Goal: Information Seeking & Learning: Learn about a topic

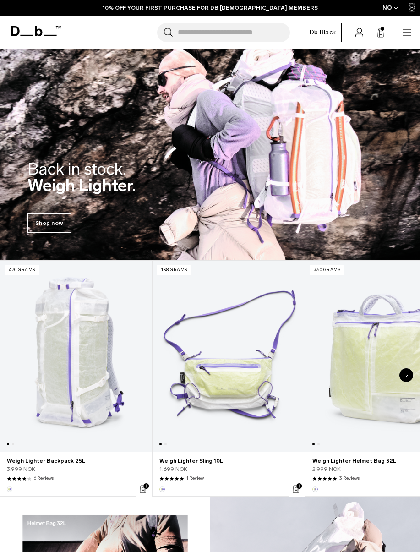
click at [408, 33] on icon "button" at bounding box center [407, 32] width 11 height 11
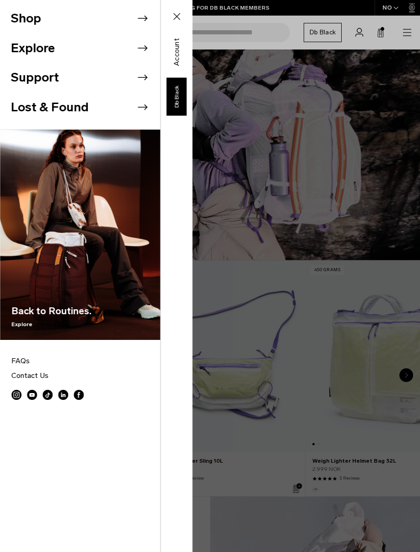
click at [192, 296] on div "Shop Explore Support Lost & Found" at bounding box center [96, 276] width 192 height 552
click at [176, 13] on icon at bounding box center [176, 16] width 11 height 11
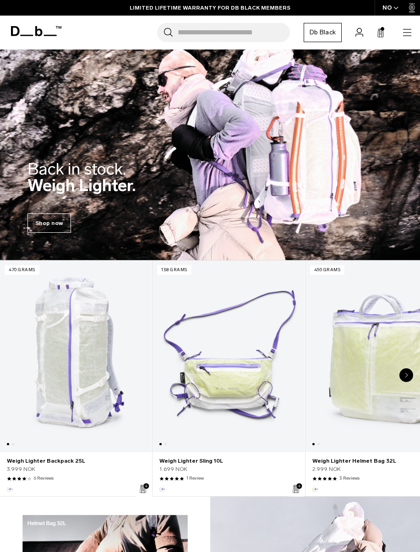
click at [40, 33] on icon at bounding box center [36, 31] width 50 height 10
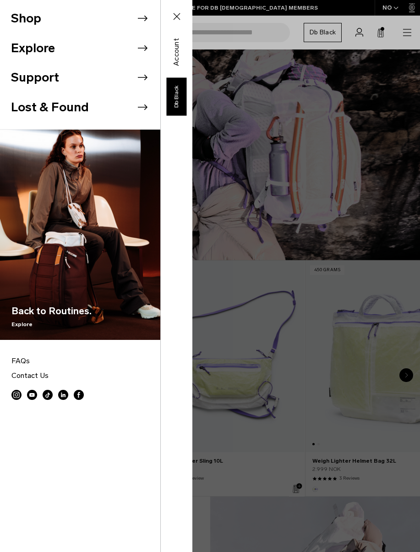
click at [62, 44] on li "Explore" at bounding box center [85, 48] width 149 height 30
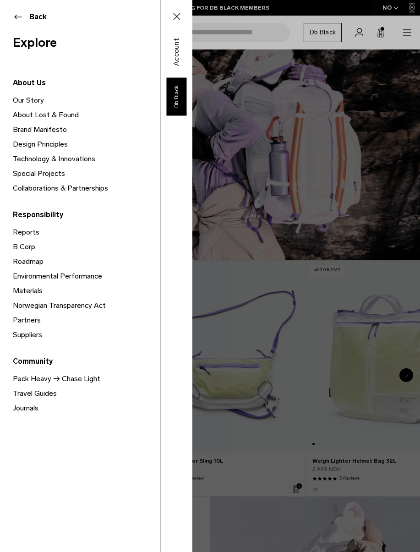
click at [33, 99] on link "Our Story" at bounding box center [87, 100] width 148 height 15
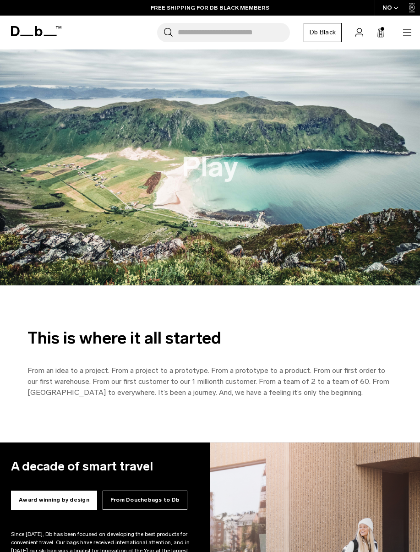
scroll to position [0, 0]
click at [206, 171] on button "Play" at bounding box center [210, 167] width 56 height 31
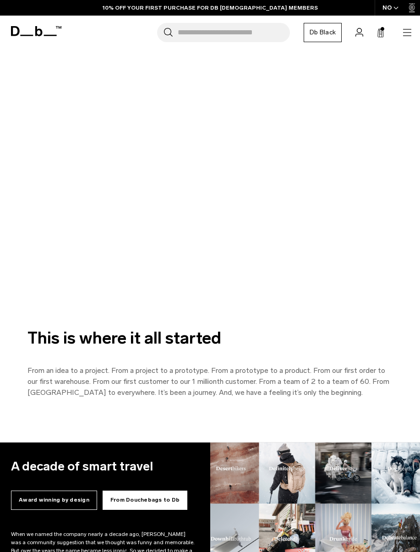
scroll to position [0, 0]
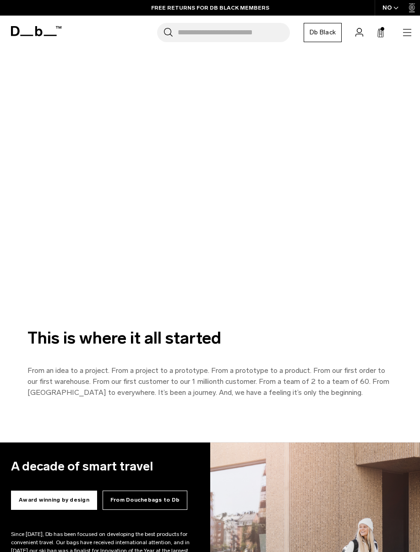
click at [44, 33] on icon at bounding box center [36, 31] width 50 height 10
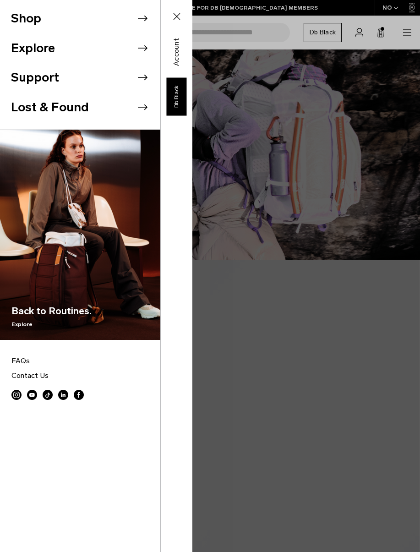
click at [96, 42] on li "Explore" at bounding box center [85, 48] width 149 height 30
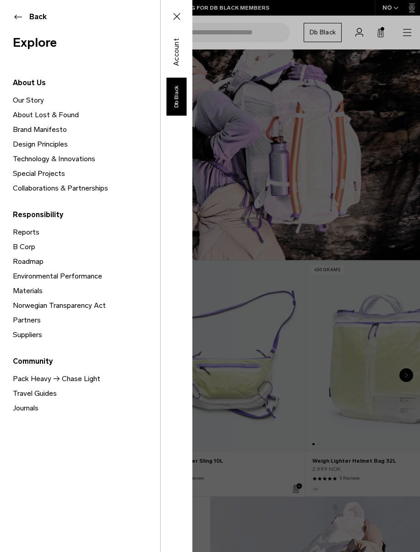
click at [38, 130] on link "Brand Manifesto" at bounding box center [87, 129] width 148 height 15
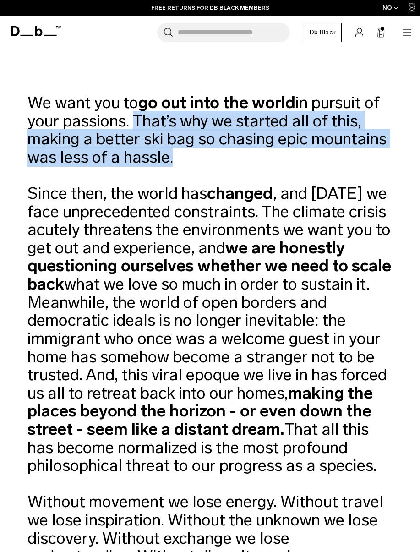
drag, startPoint x: 135, startPoint y: 115, endPoint x: 205, endPoint y: 154, distance: 80.2
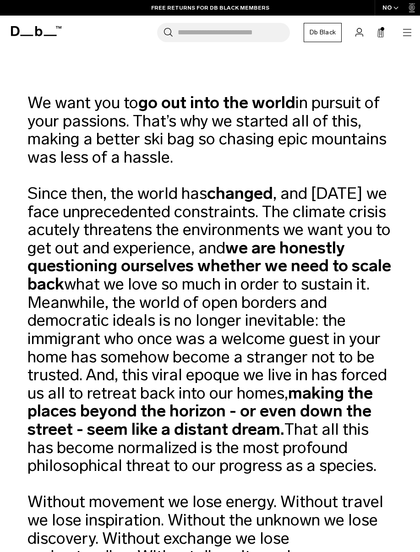
click at [50, 29] on icon at bounding box center [36, 31] width 50 height 10
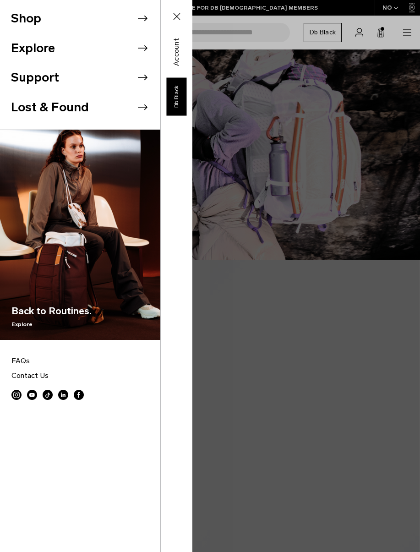
click at [99, 50] on li "Explore" at bounding box center [85, 48] width 149 height 30
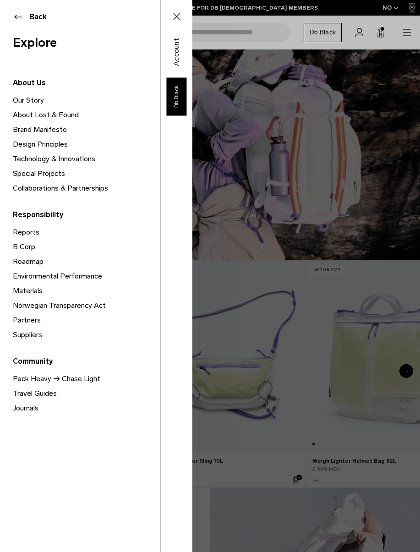
click at [33, 97] on link "Our Story" at bounding box center [87, 100] width 148 height 15
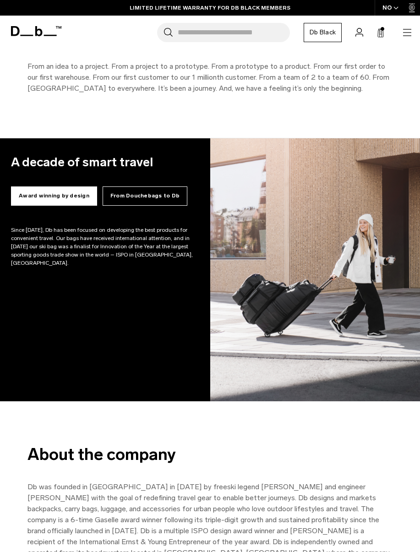
scroll to position [296, 0]
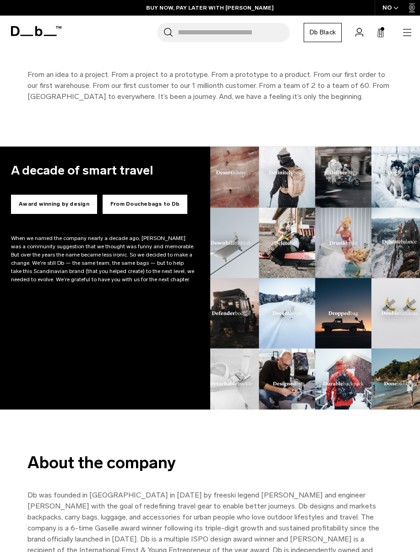
click at [52, 200] on button "Award winning by design" at bounding box center [54, 204] width 86 height 19
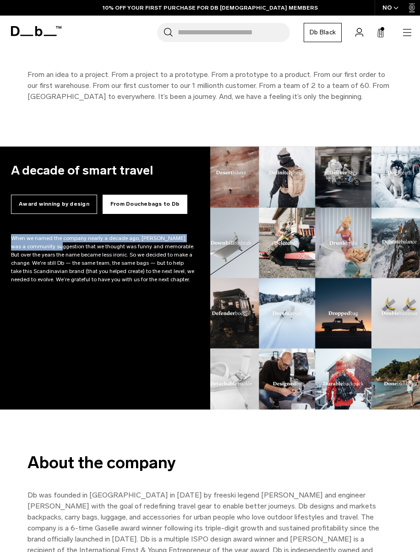
drag, startPoint x: 12, startPoint y: 237, endPoint x: 52, endPoint y: 244, distance: 41.0
click at [52, 244] on div "Since 2009, Db has been focused on developing the best products for convenient …" at bounding box center [103, 258] width 185 height 49
click at [43, 202] on button "Award winning by design" at bounding box center [54, 204] width 86 height 19
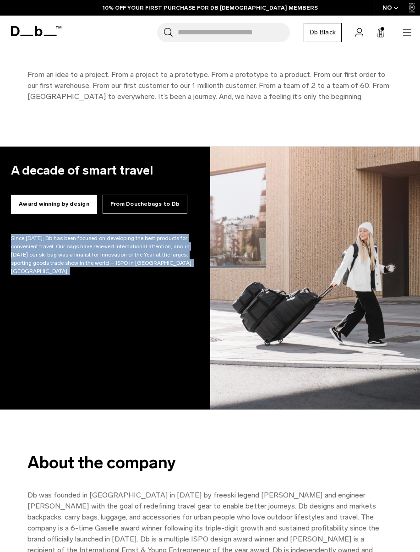
click at [20, 240] on p "Since 2009, Db has been focused on developing the best products for convenient …" at bounding box center [103, 254] width 185 height 41
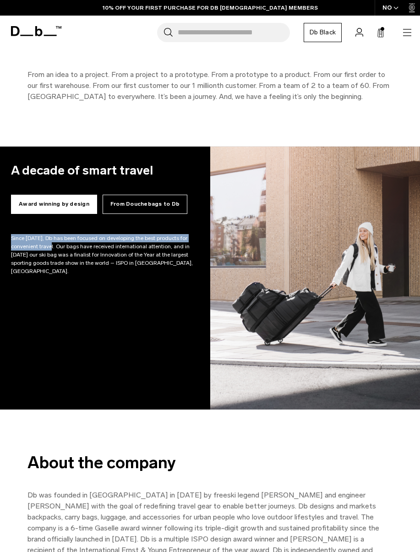
drag, startPoint x: 11, startPoint y: 238, endPoint x: 54, endPoint y: 243, distance: 43.0
click at [54, 243] on p "Since 2009, Db has been focused on developing the best products for convenient …" at bounding box center [103, 254] width 185 height 41
copy p "Since 2009, Db has been focused on developing the best products for convenient …"
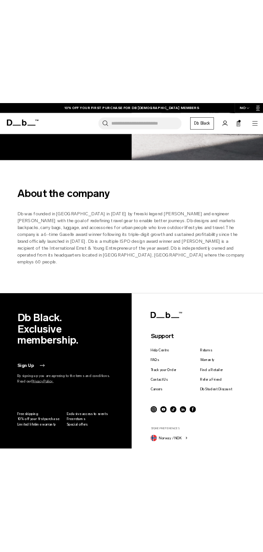
scroll to position [615, 0]
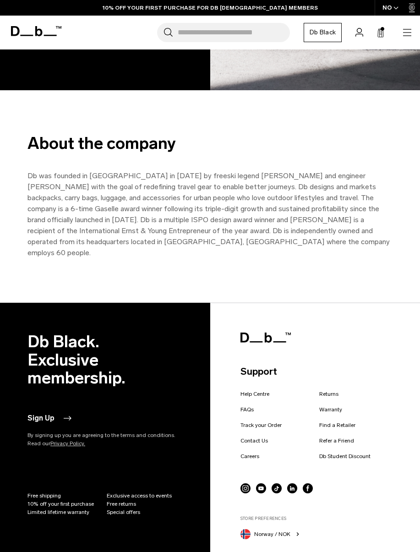
click at [56, 184] on p "Db was founded in Norway in 2009 by freeski legend Jon Olsson and engineer Trul…" at bounding box center [209, 214] width 365 height 88
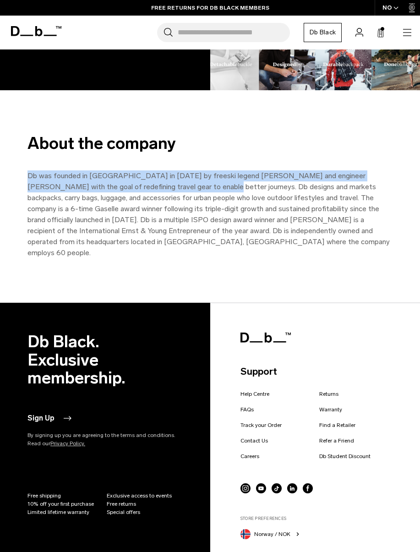
drag, startPoint x: 178, startPoint y: 186, endPoint x: 25, endPoint y: 176, distance: 153.4
click at [25, 176] on div "About the company Db was founded in Norway in 2009 by freeski legend Jon Olsson…" at bounding box center [210, 196] width 420 height 125
copy p "Db was founded in Norway in 2009 by freeski legend Jon Olsson and engineer Trul…"
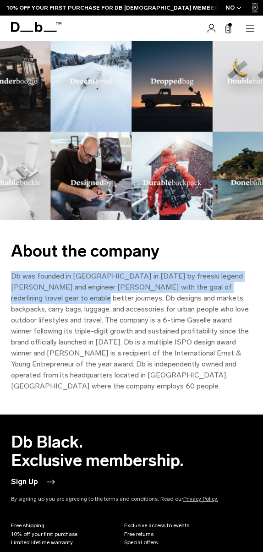
click at [44, 31] on icon at bounding box center [50, 31] width 13 height 1
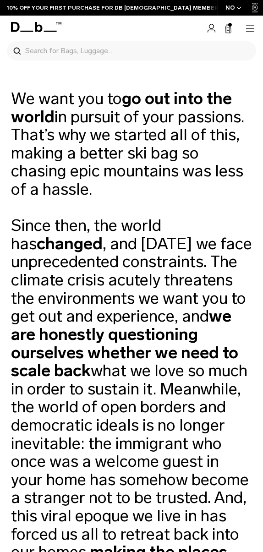
click at [253, 30] on icon "button" at bounding box center [250, 28] width 11 height 11
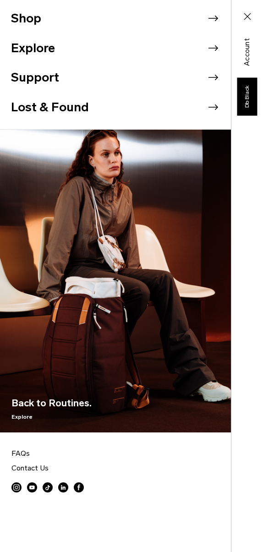
click at [40, 52] on li "Explore" at bounding box center [121, 48] width 220 height 30
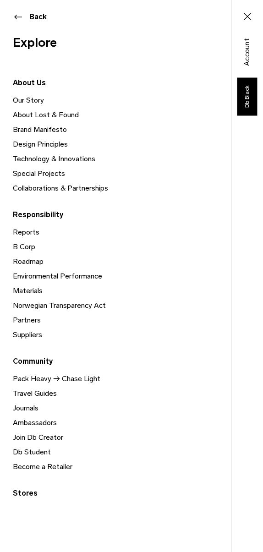
click at [35, 114] on link "About Lost & Found" at bounding box center [122, 115] width 218 height 15
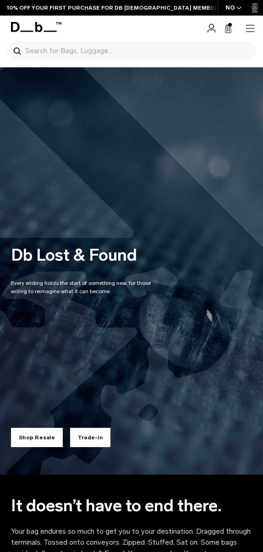
click at [251, 30] on icon "button" at bounding box center [250, 28] width 11 height 11
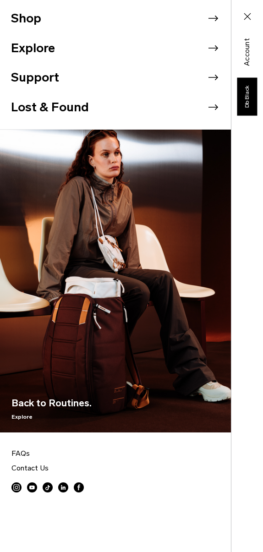
click at [38, 38] on li "Explore" at bounding box center [121, 48] width 220 height 30
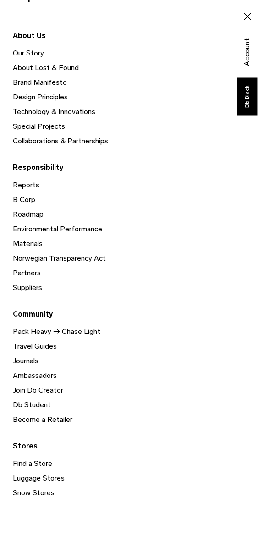
scroll to position [6, 0]
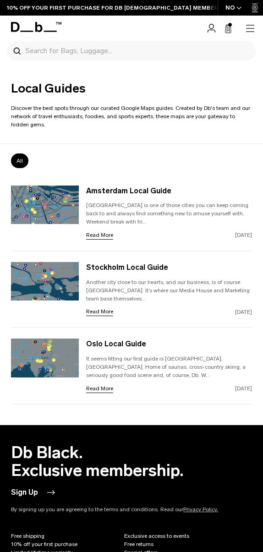
scroll to position [18, 0]
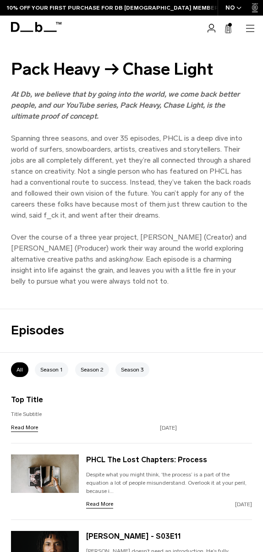
scroll to position [177, 0]
click at [249, 29] on icon "button" at bounding box center [250, 28] width 11 height 11
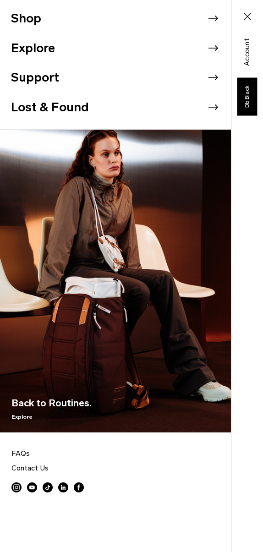
click at [247, 16] on icon at bounding box center [247, 16] width 11 height 11
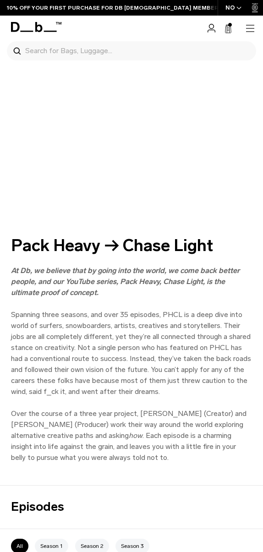
scroll to position [0, 0]
click at [250, 31] on icon "button" at bounding box center [250, 28] width 11 height 11
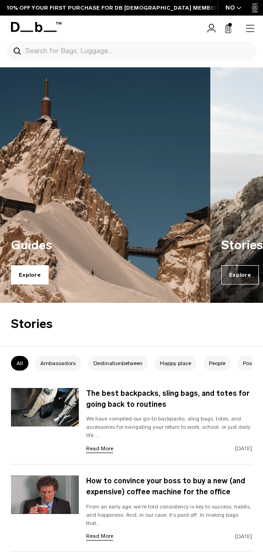
click at [39, 276] on span "Explore" at bounding box center [30, 274] width 38 height 19
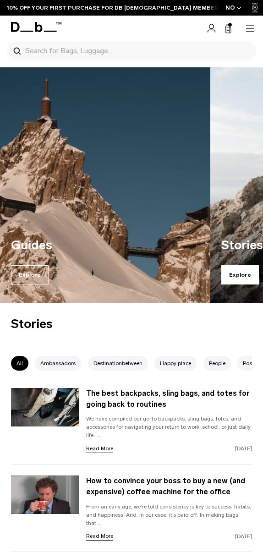
click at [245, 272] on span "Explore" at bounding box center [240, 274] width 38 height 19
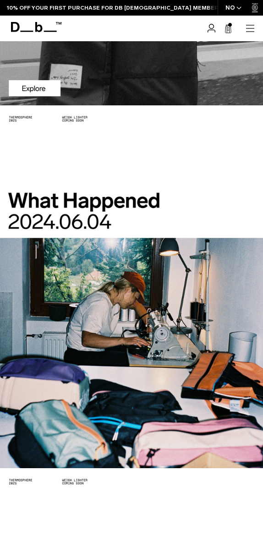
scroll to position [878, 0]
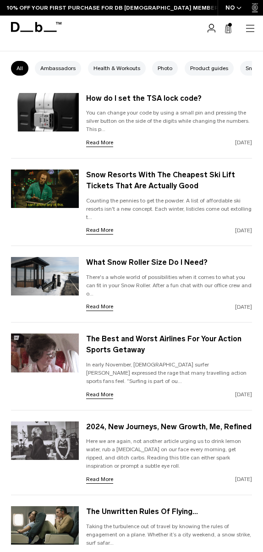
scroll to position [134, 0]
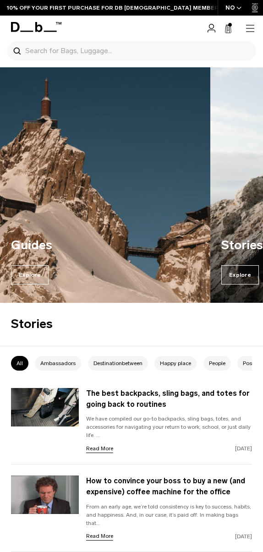
scroll to position [126, 0]
